Goal: Information Seeking & Learning: Learn about a topic

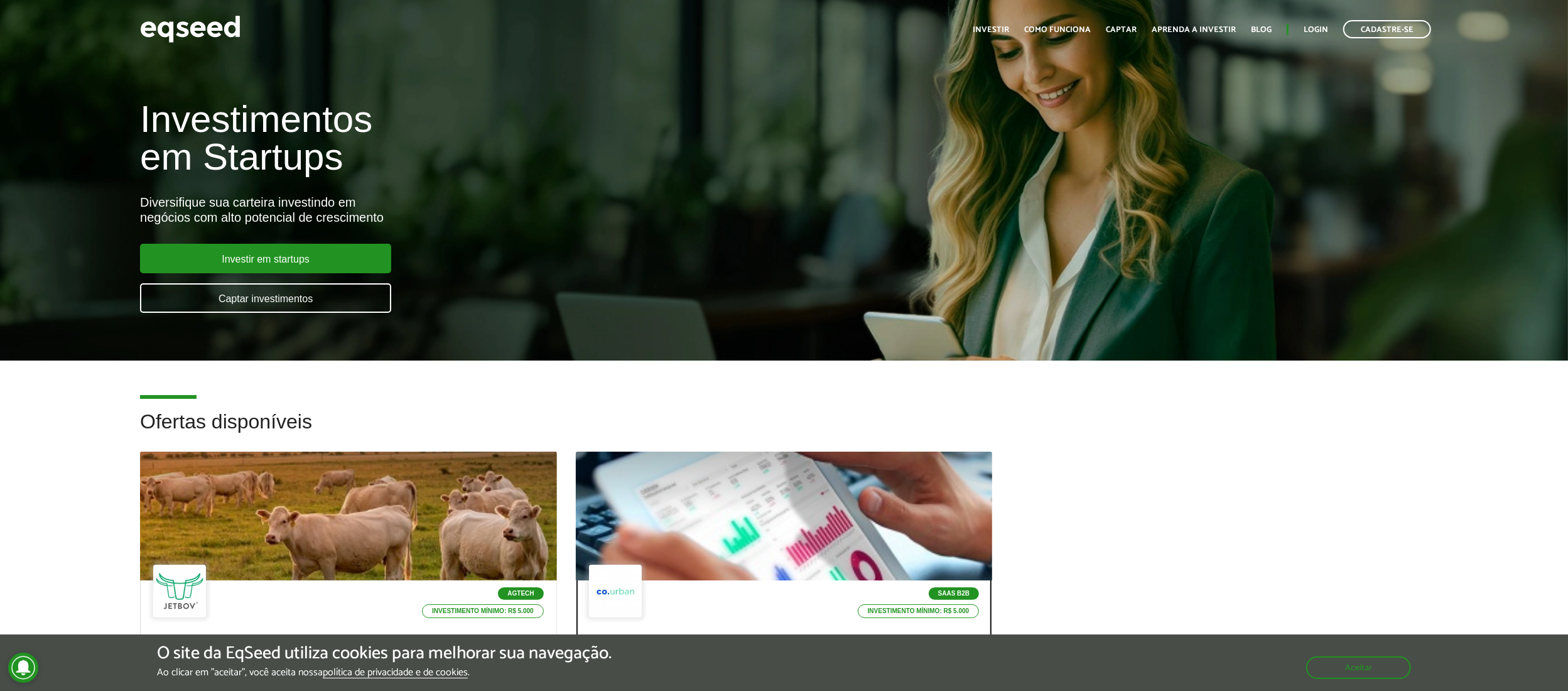
click at [777, 558] on div at bounding box center [783, 516] width 500 height 154
